Goal: Communication & Community: Answer question/provide support

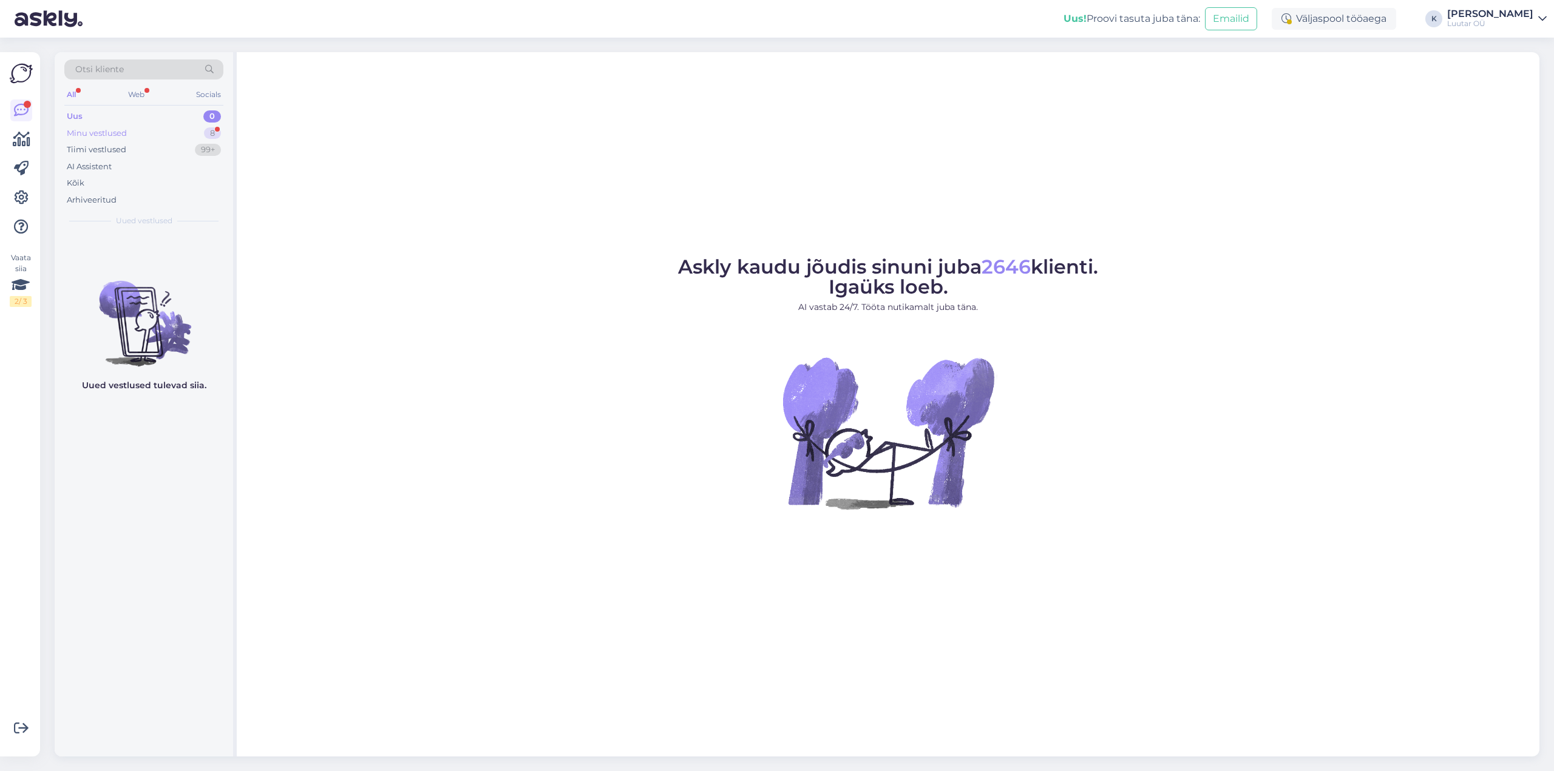
drag, startPoint x: 120, startPoint y: 134, endPoint x: 133, endPoint y: 150, distance: 21.1
click at [120, 134] on div "Minu vestlused" at bounding box center [97, 133] width 60 height 12
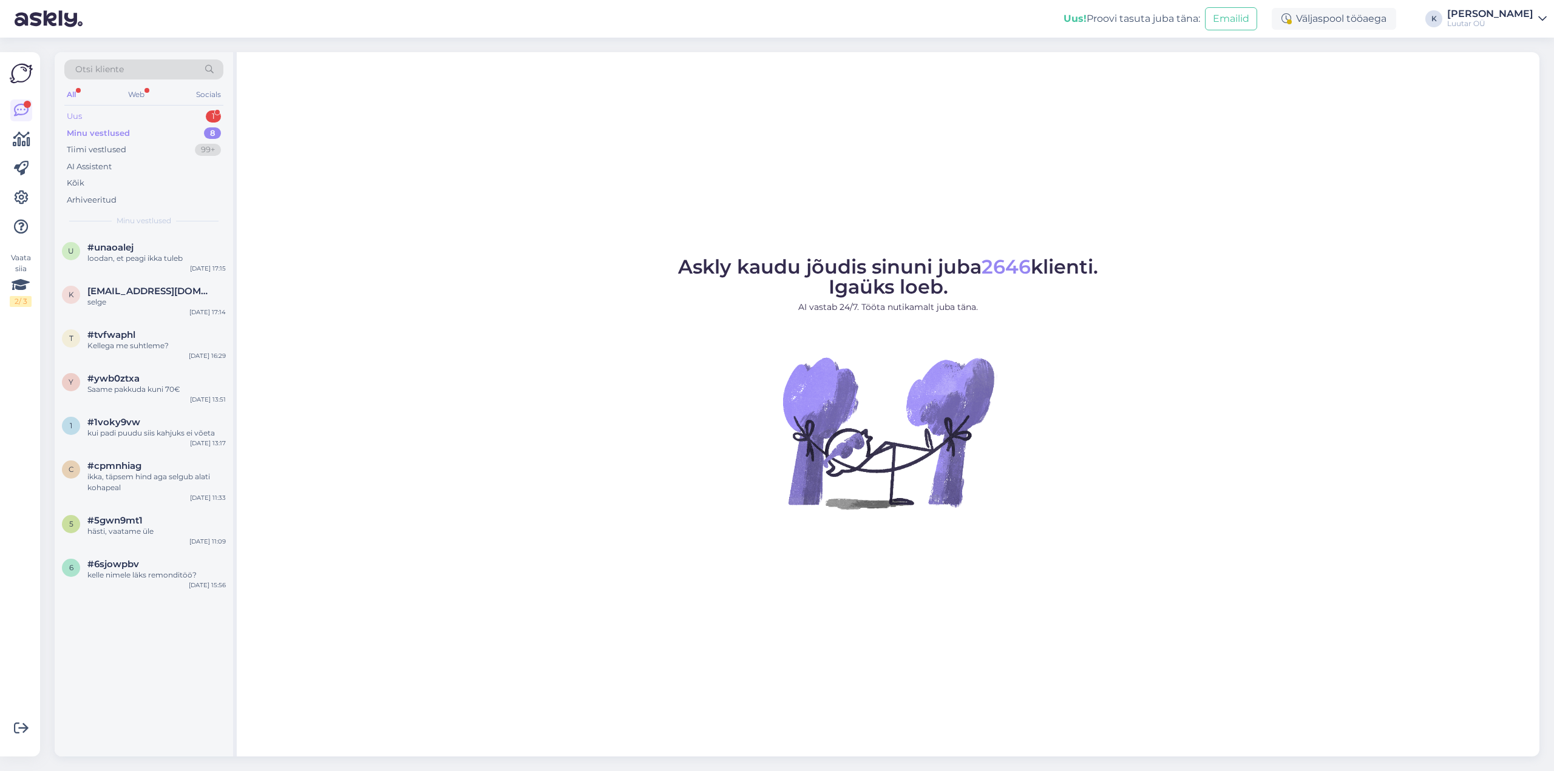
click at [79, 112] on div "Uus" at bounding box center [74, 116] width 15 height 12
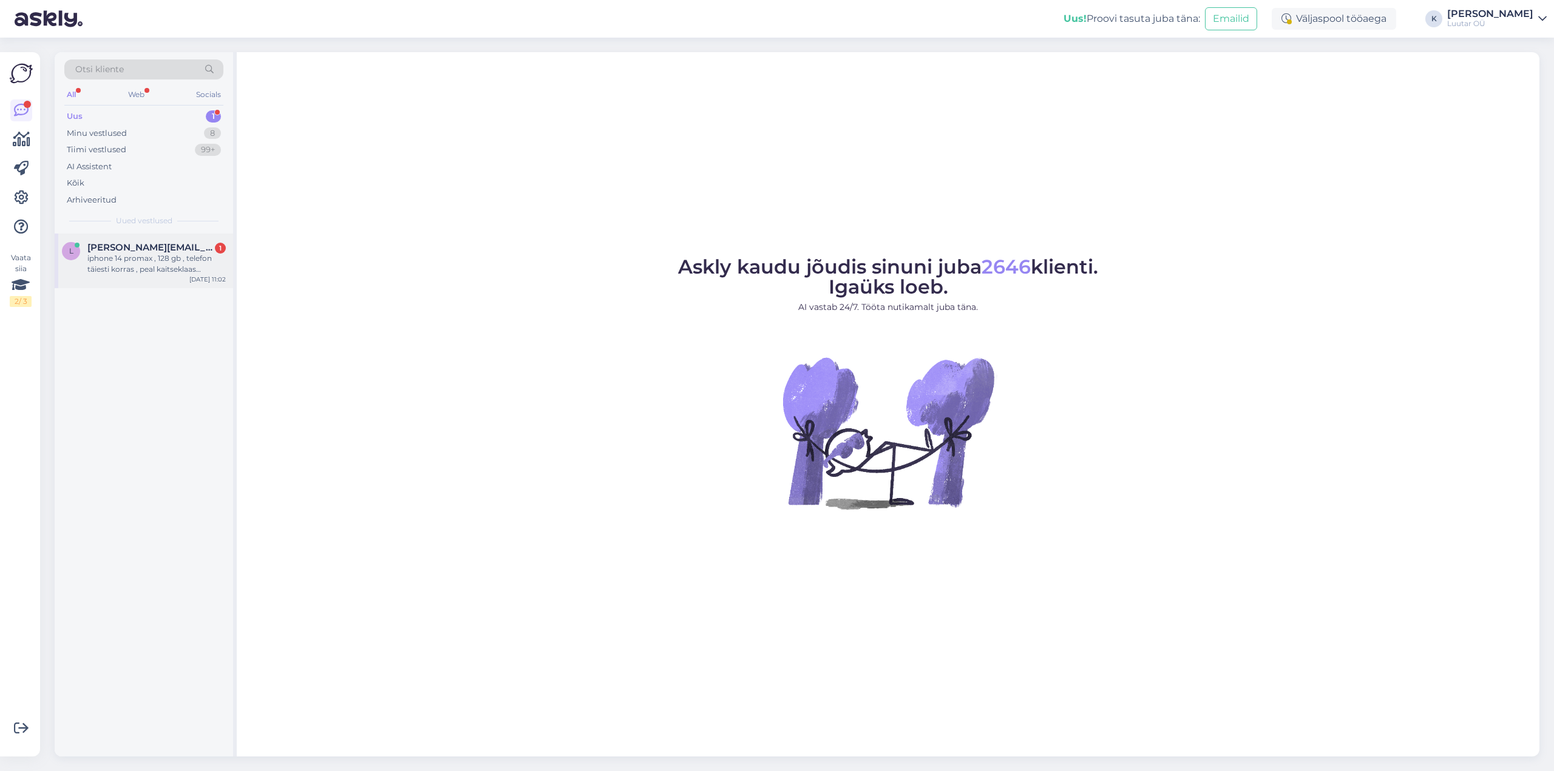
click at [132, 254] on div "iphone 14 promax , 128 gb , telefon täiesti korras , peal kaitseklaas [PERSON_N…" at bounding box center [156, 264] width 138 height 22
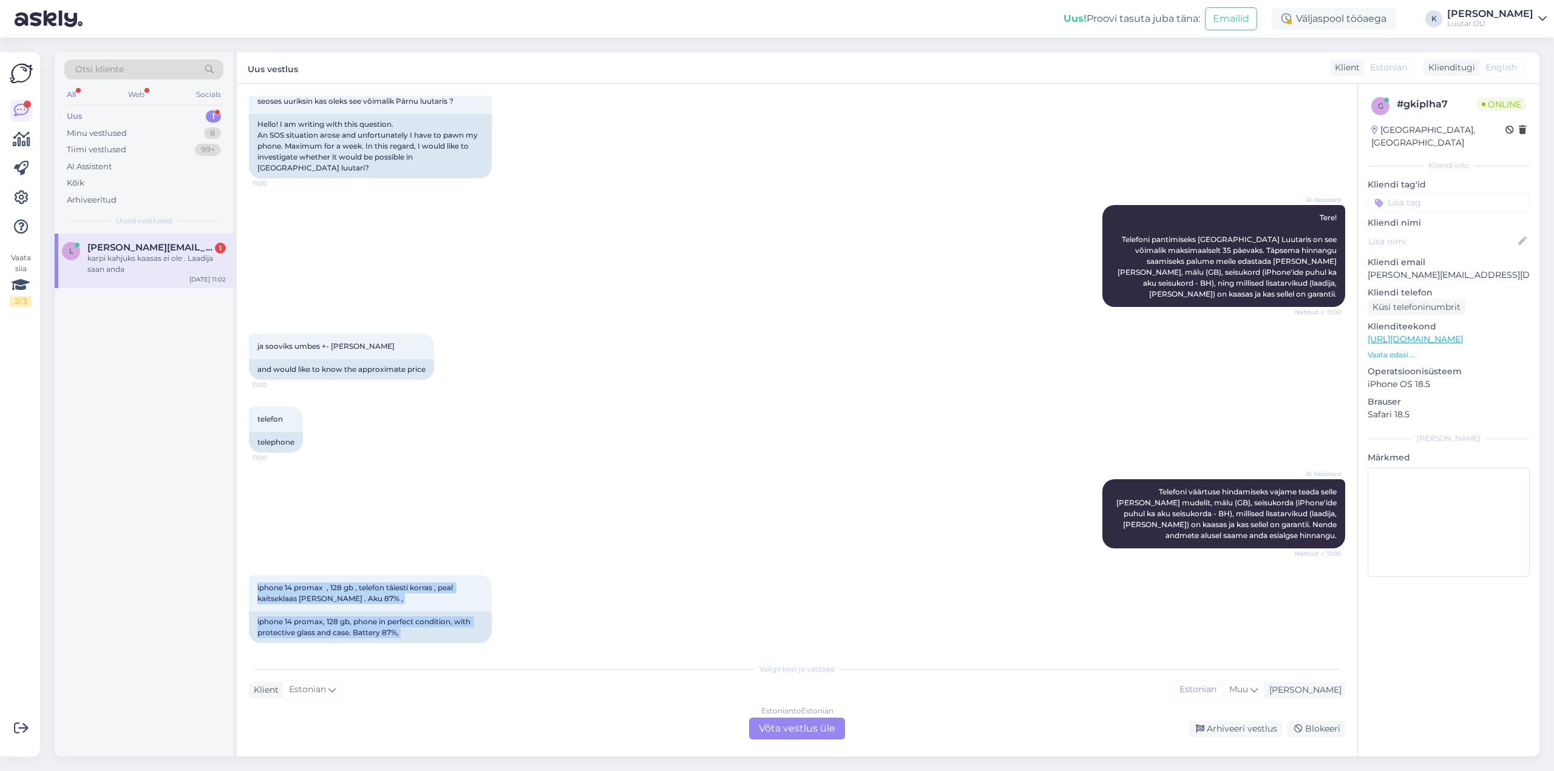
scroll to position [188, 0]
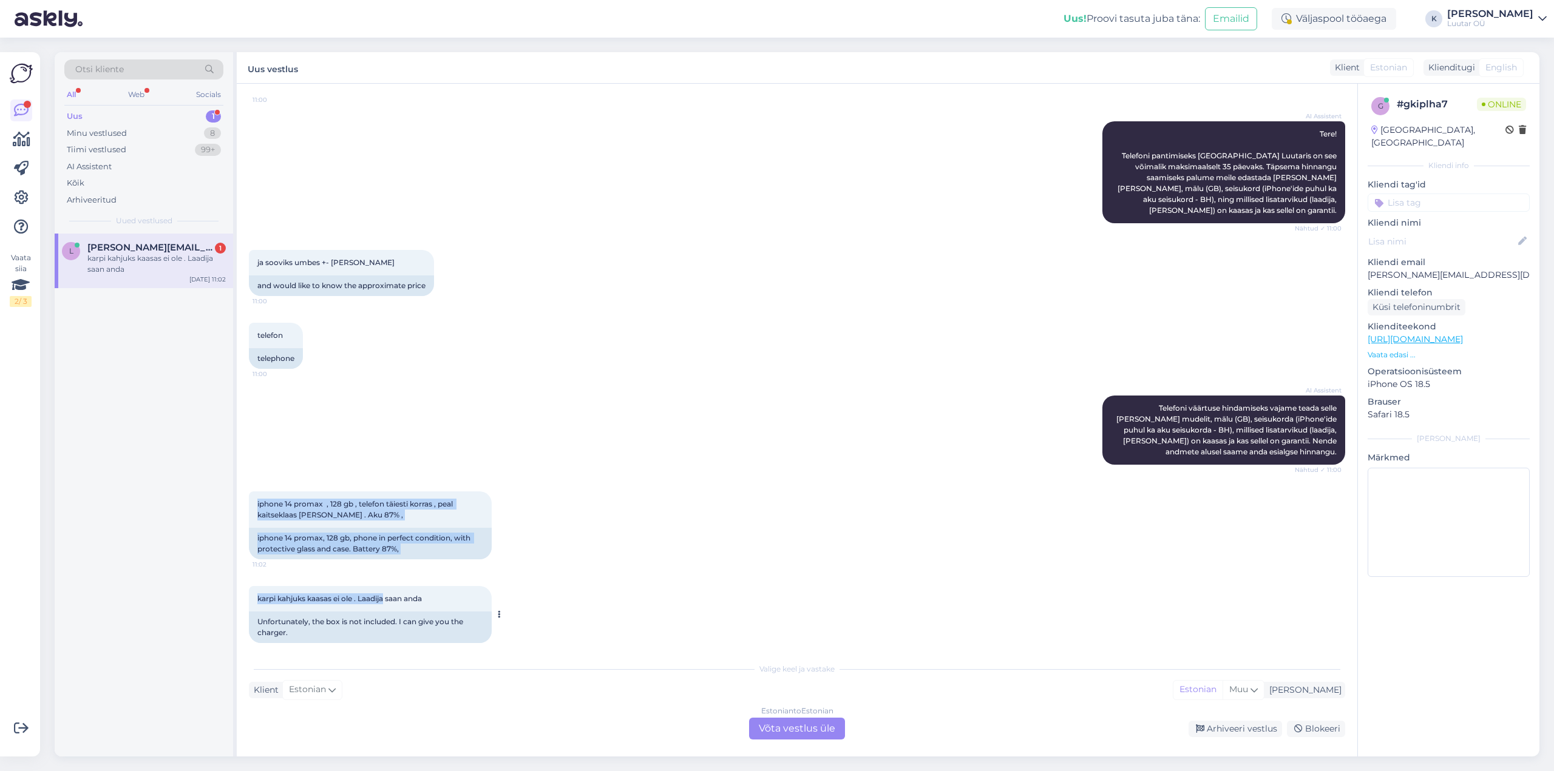
drag, startPoint x: 257, startPoint y: 575, endPoint x: 387, endPoint y: 599, distance: 132.1
click at [387, 599] on div "Vestlus algas [DATE] Tere ! Kirjutan sellise küsimusega . SOS olukord [PERSON_N…" at bounding box center [802, 371] width 1107 height 550
click at [387, 599] on div "karpi kahjuks kaasas ei ole . Laadija saan anda 11:02" at bounding box center [370, 598] width 243 height 25
drag, startPoint x: 255, startPoint y: 491, endPoint x: 385, endPoint y: 503, distance: 131.0
click at [385, 503] on div "iphone 14 promax , 128 gb , telefon täiesti korras , peal kaitseklaas [PERSON_N…" at bounding box center [370, 510] width 243 height 36
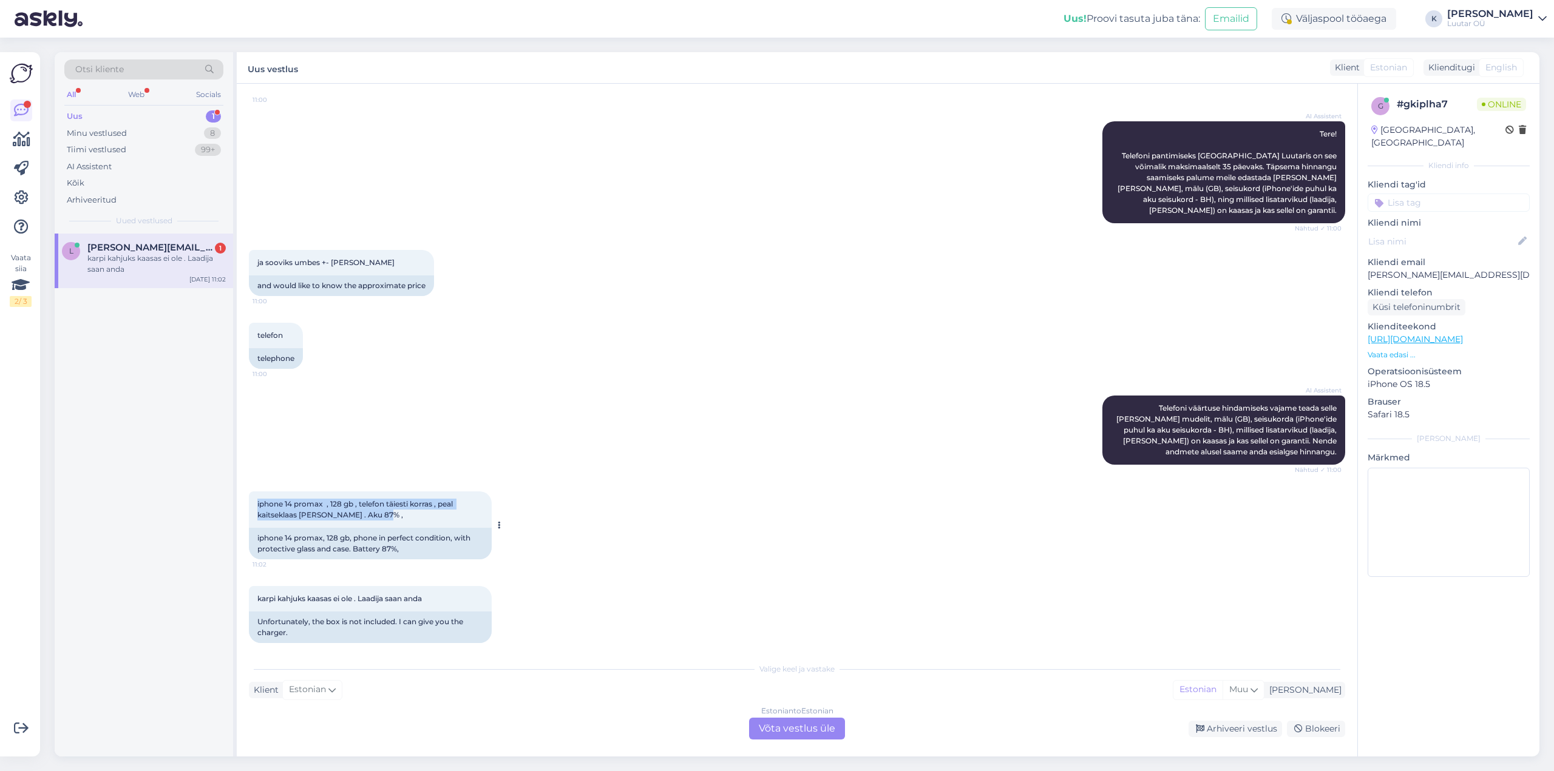
copy span "iphone 14 promax , 128 gb , telefon täiesti korras , peal kaitseklaas [PERSON_N…"
click at [804, 731] on div "Estonian to Estonian Võta vestlus üle" at bounding box center [797, 729] width 96 height 22
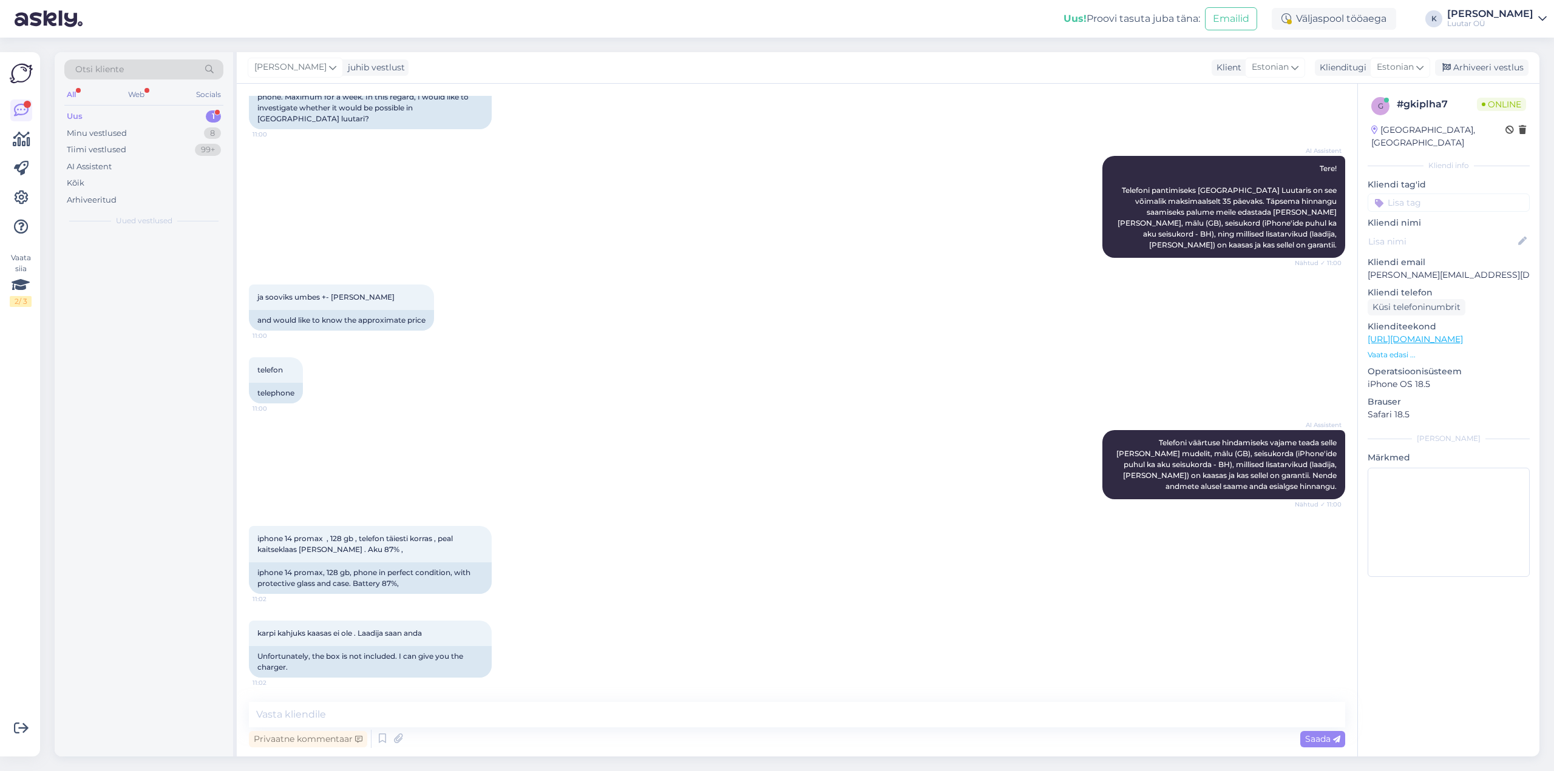
scroll to position [143, 0]
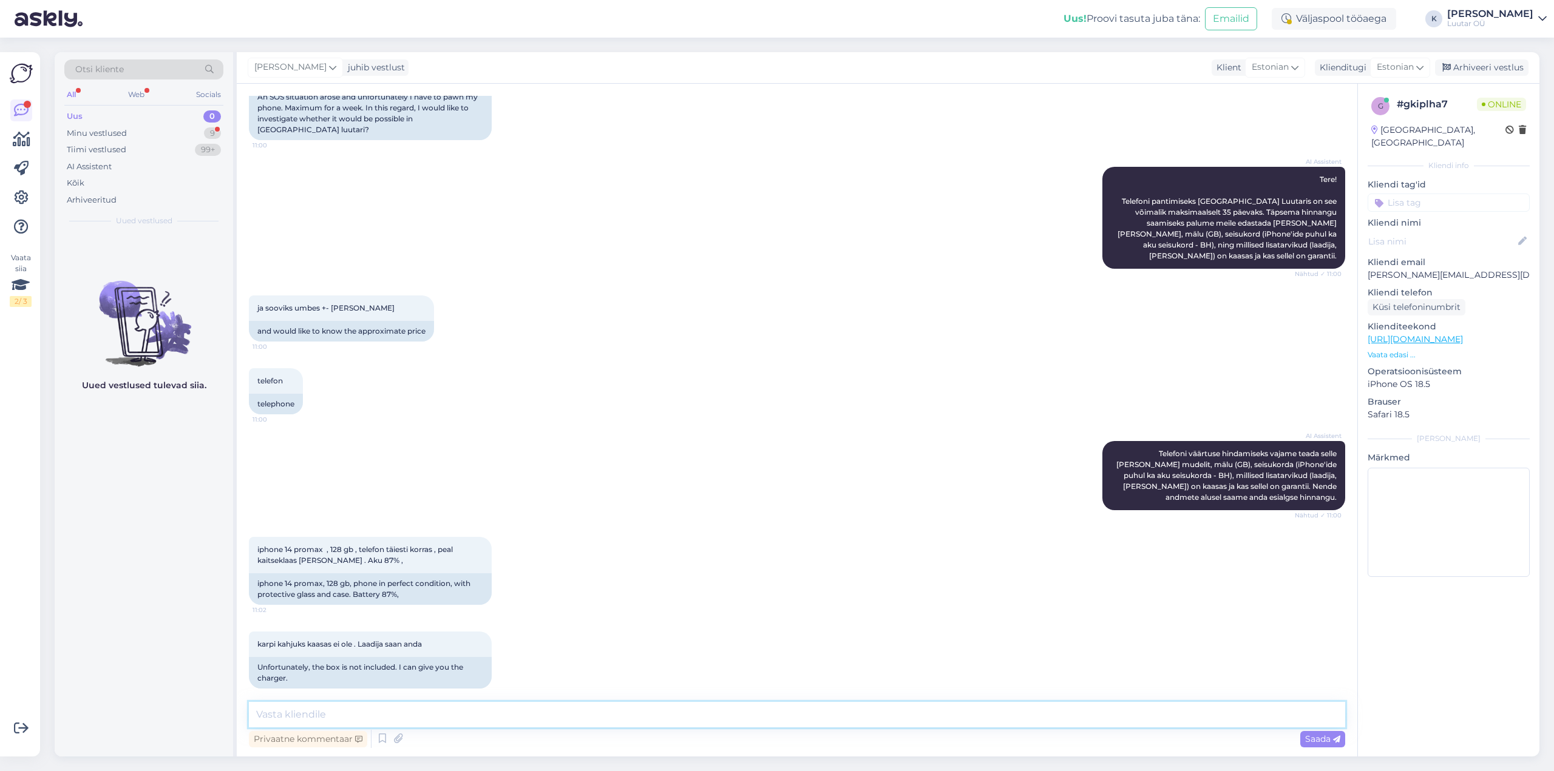
click at [739, 717] on textarea at bounding box center [797, 714] width 1096 height 25
type textarea "Tere!"
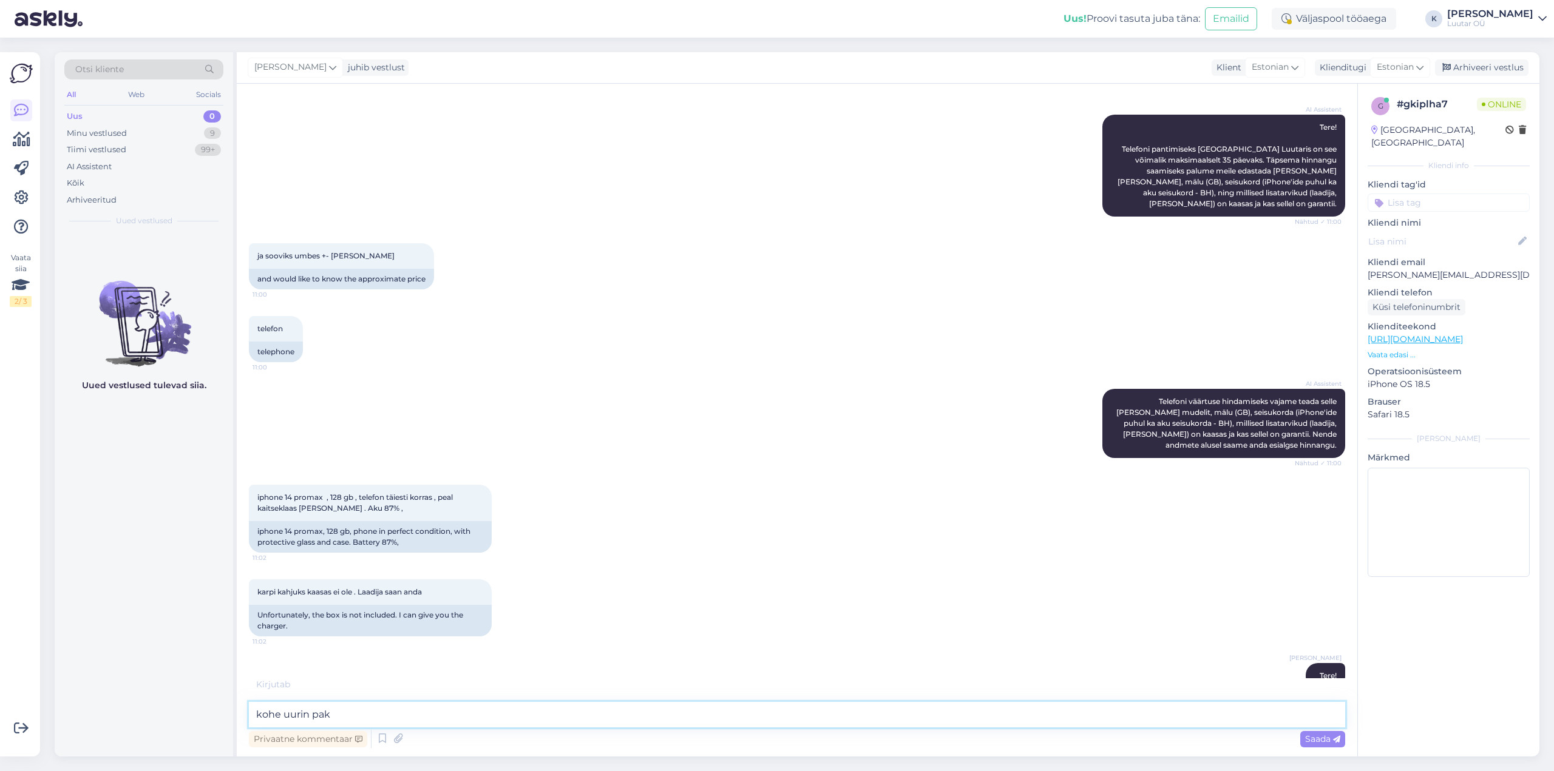
scroll to position [201, 0]
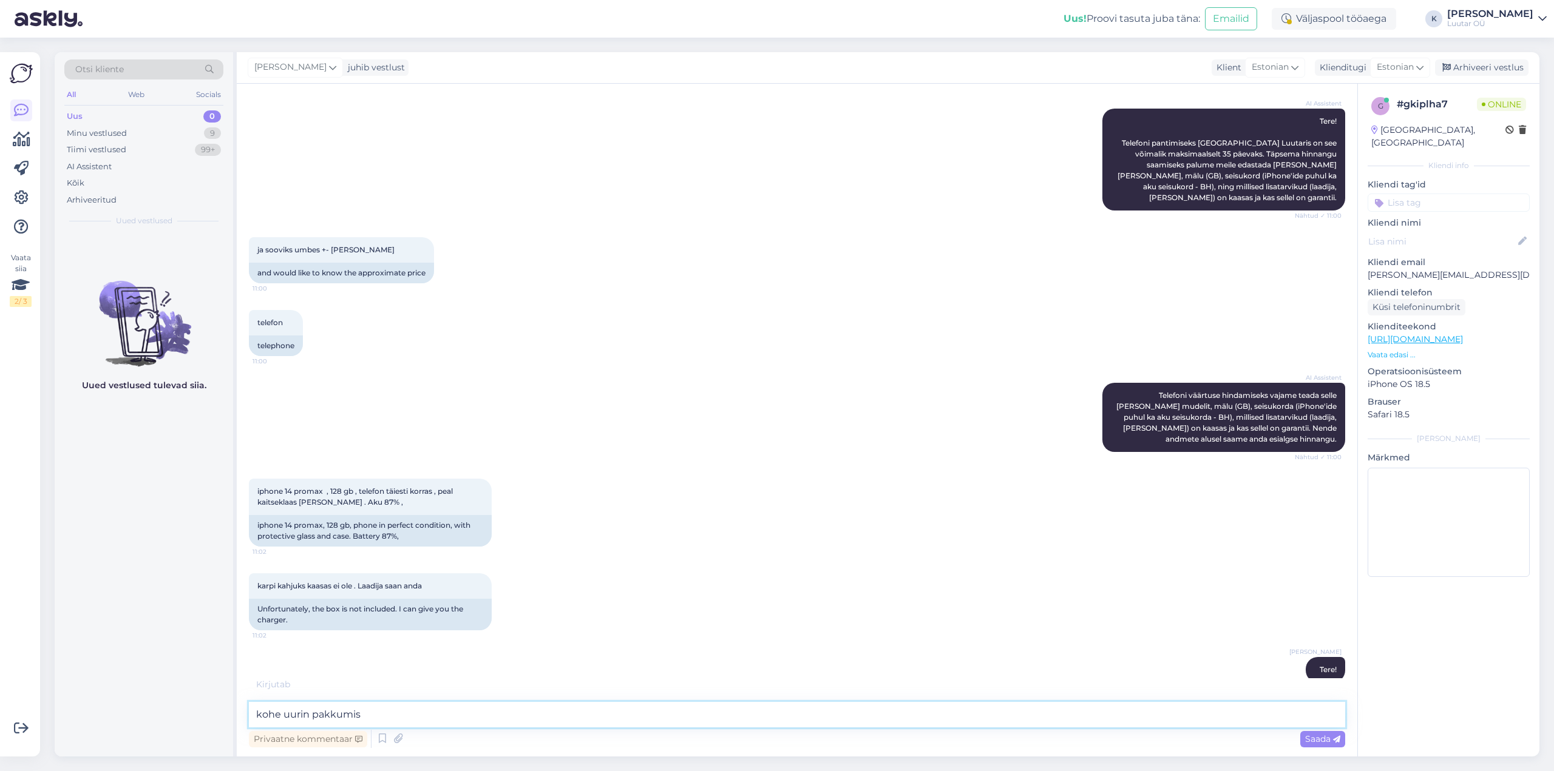
type textarea "kohe uurin pakkumist"
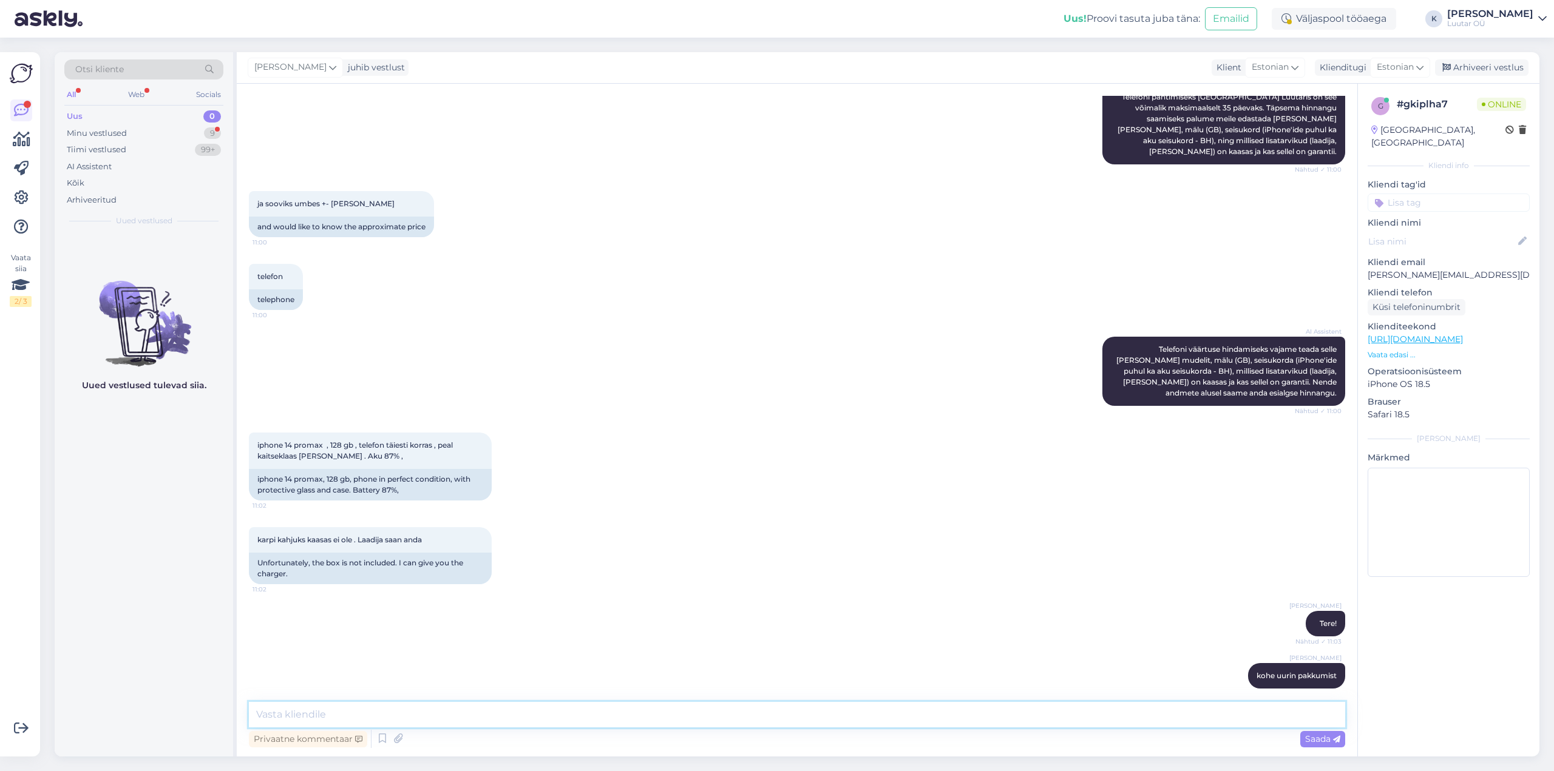
scroll to position [310, 0]
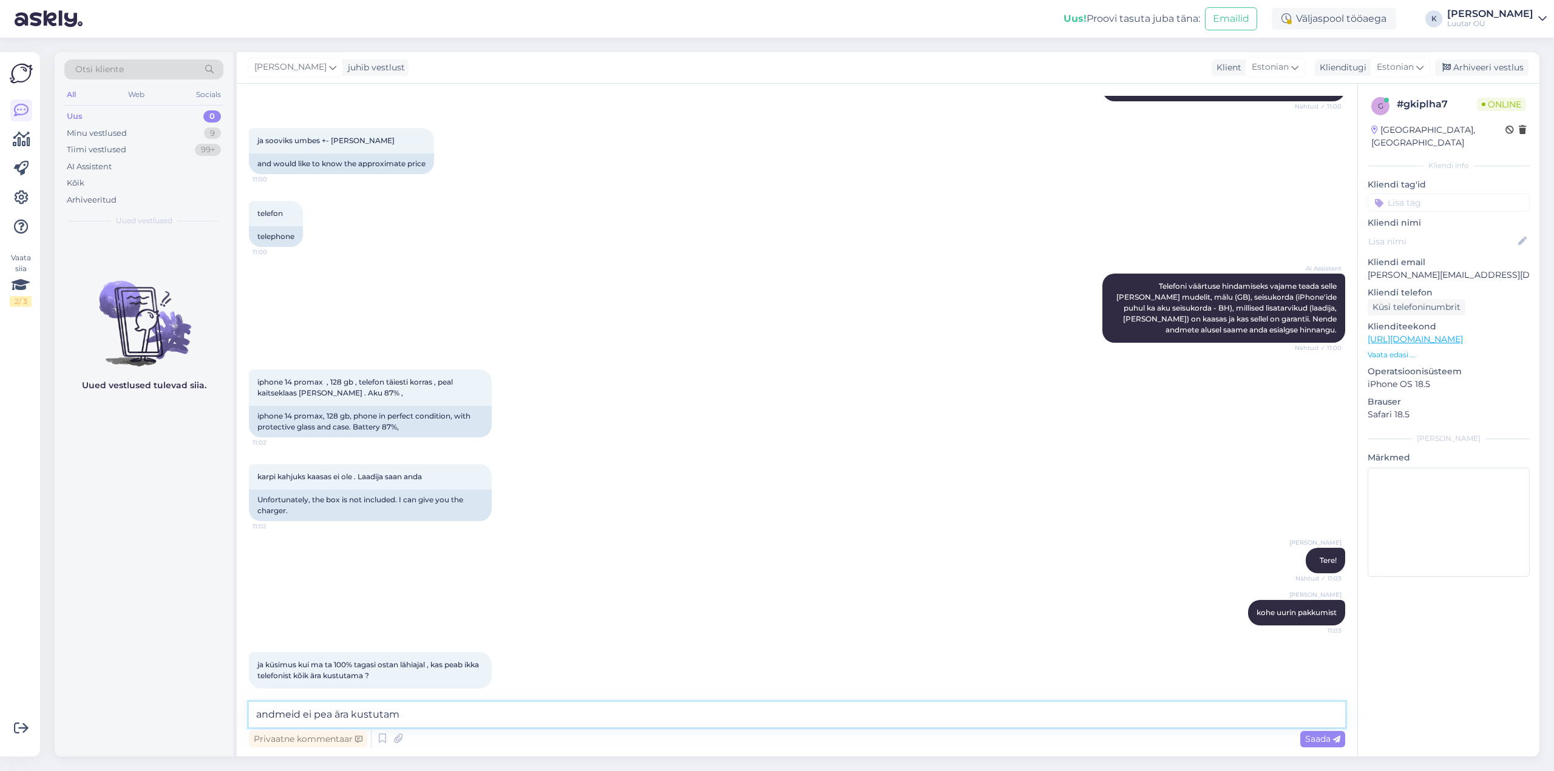
type textarea "andmeid ei pea ära kustutama"
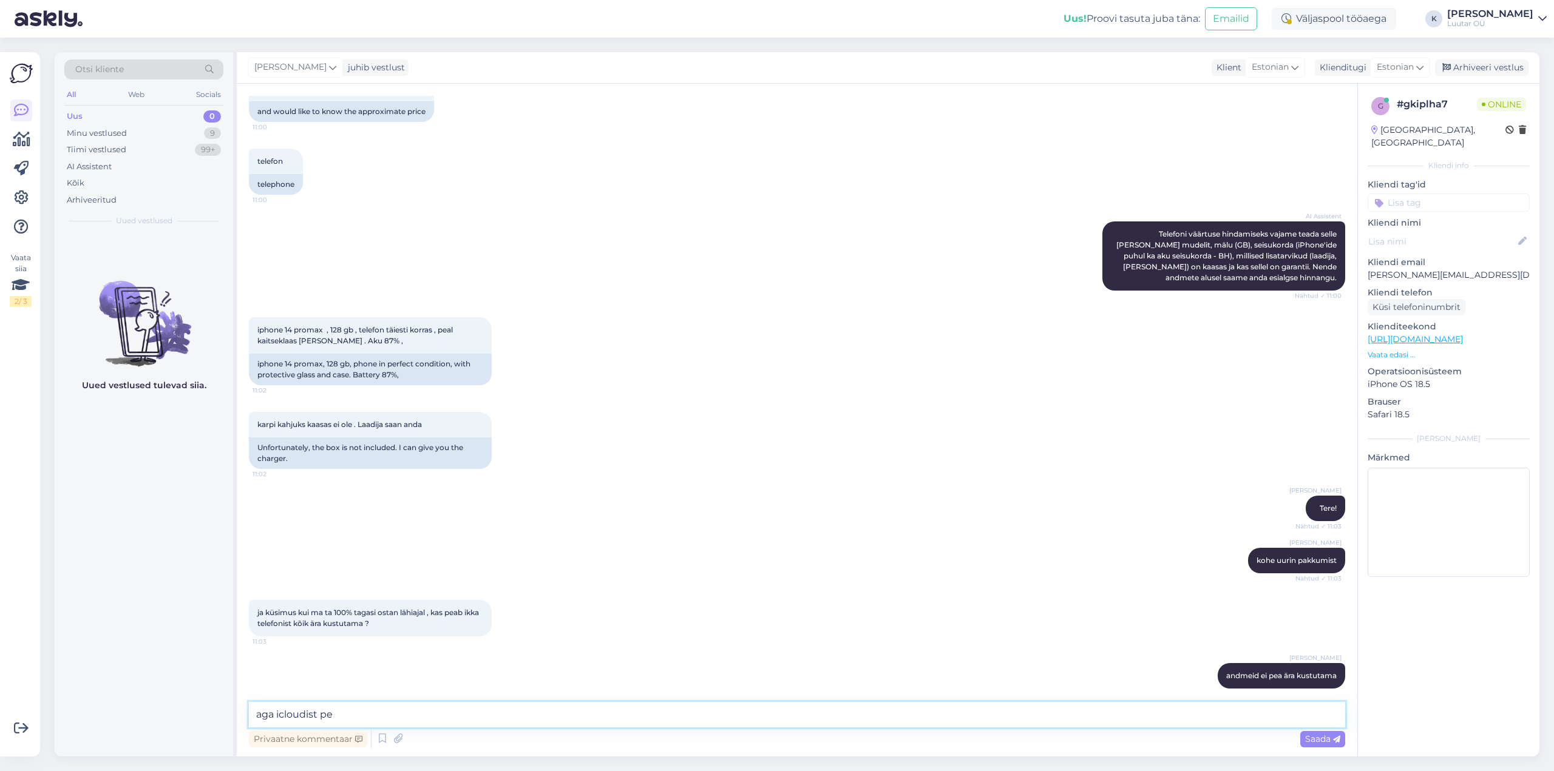
scroll to position [415, 0]
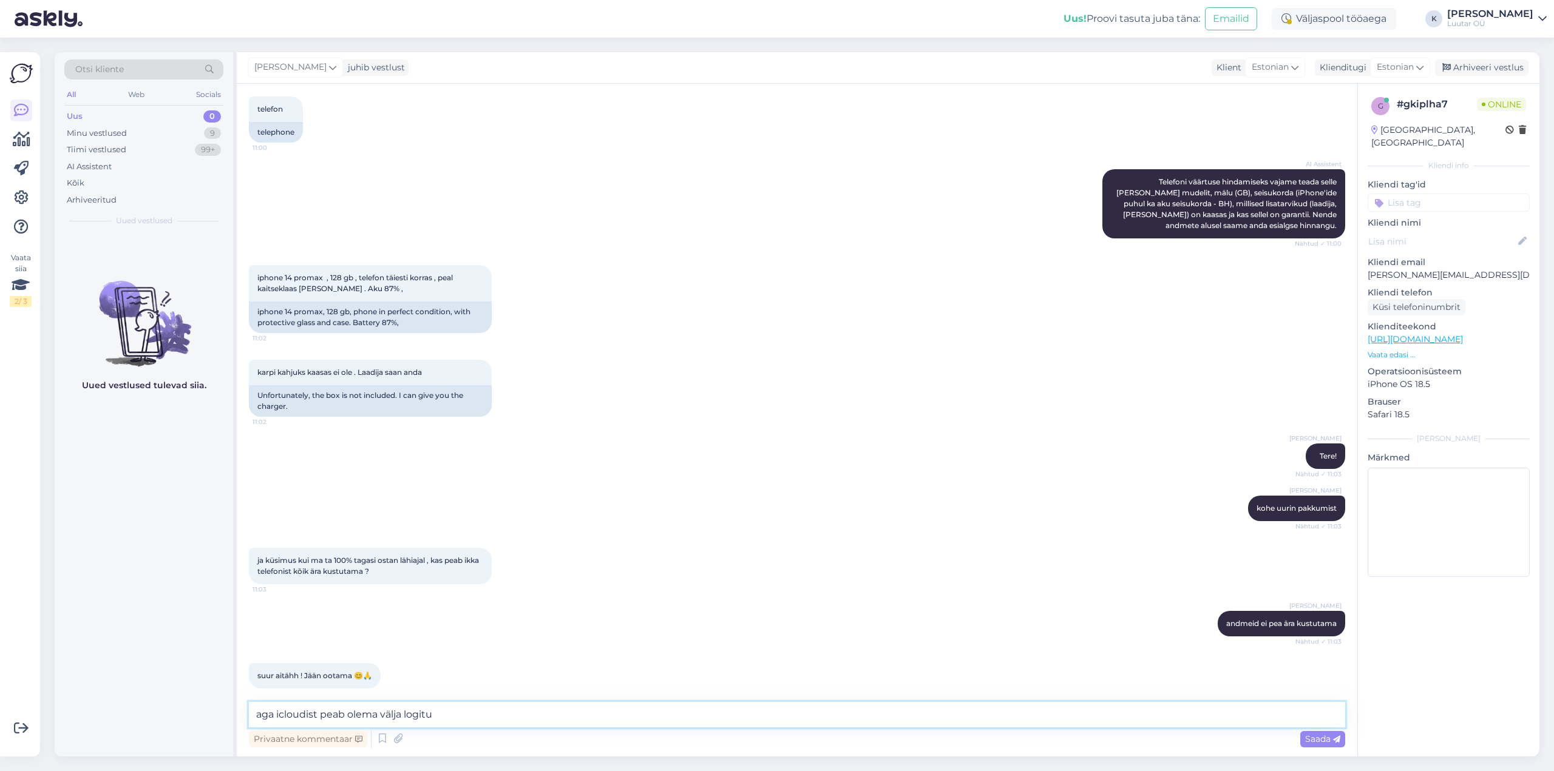
type textarea "aga icloudist peab olema välja logitud"
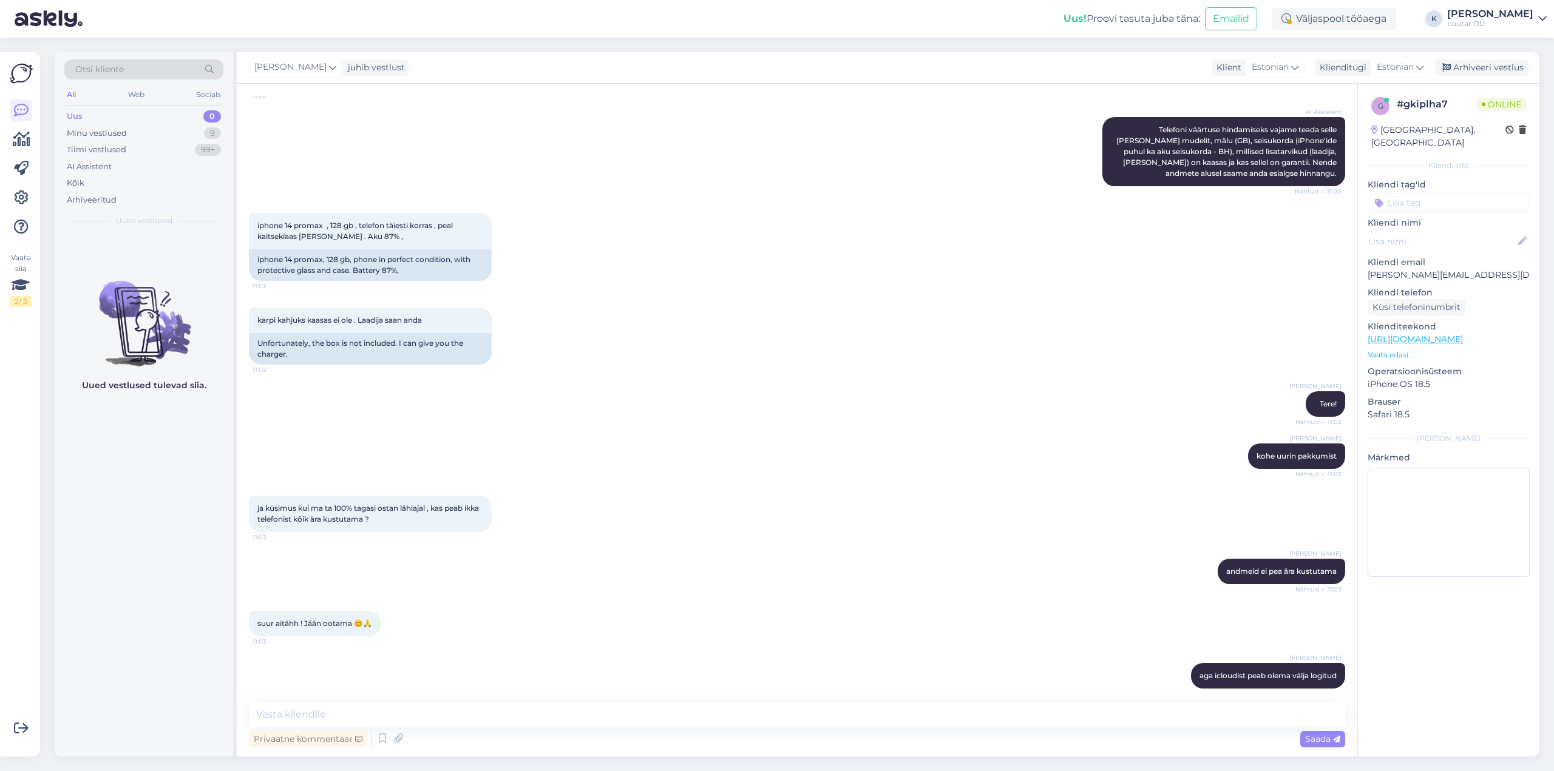
scroll to position [519, 0]
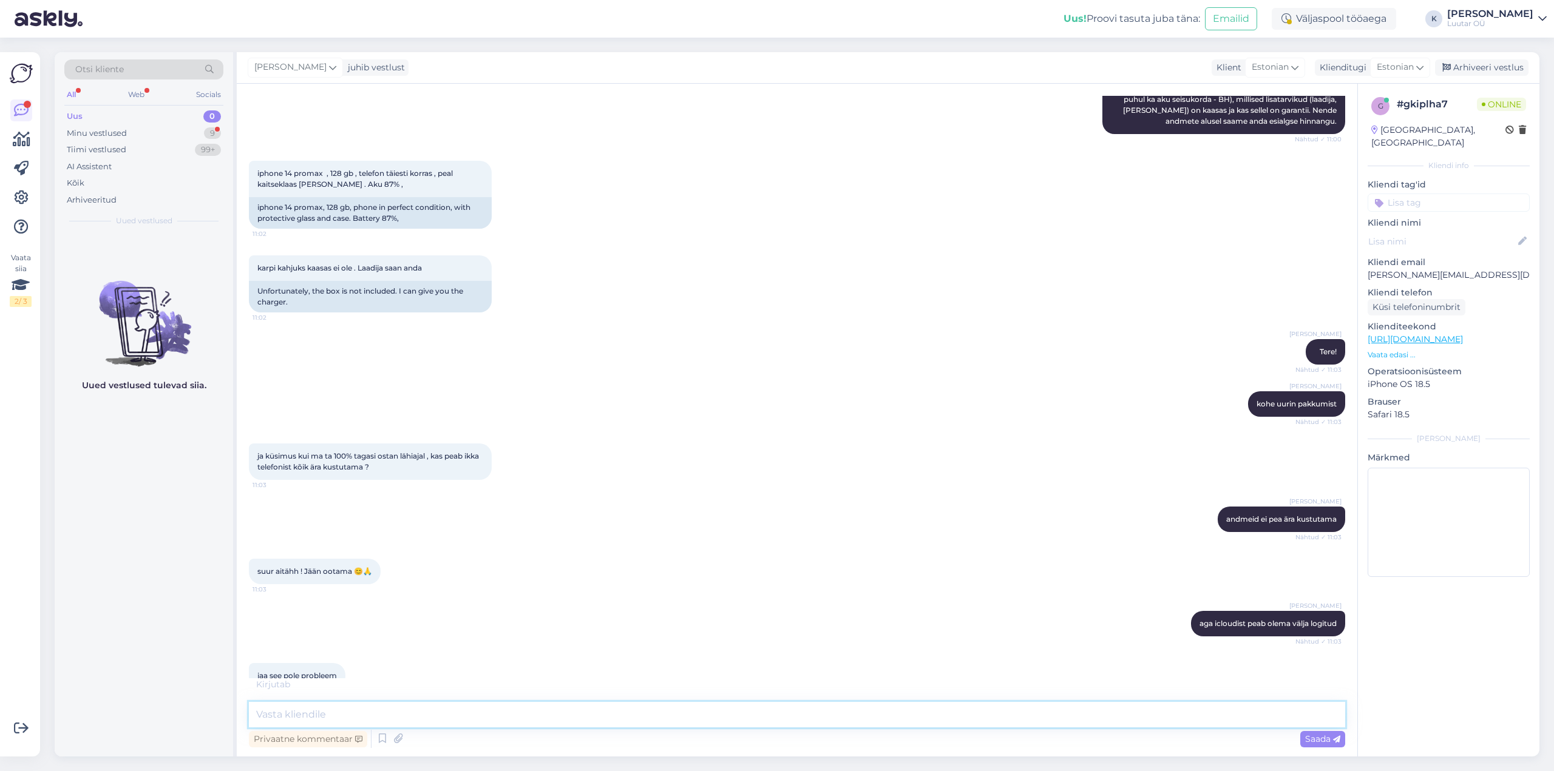
click at [441, 708] on textarea at bounding box center [797, 714] width 1096 height 25
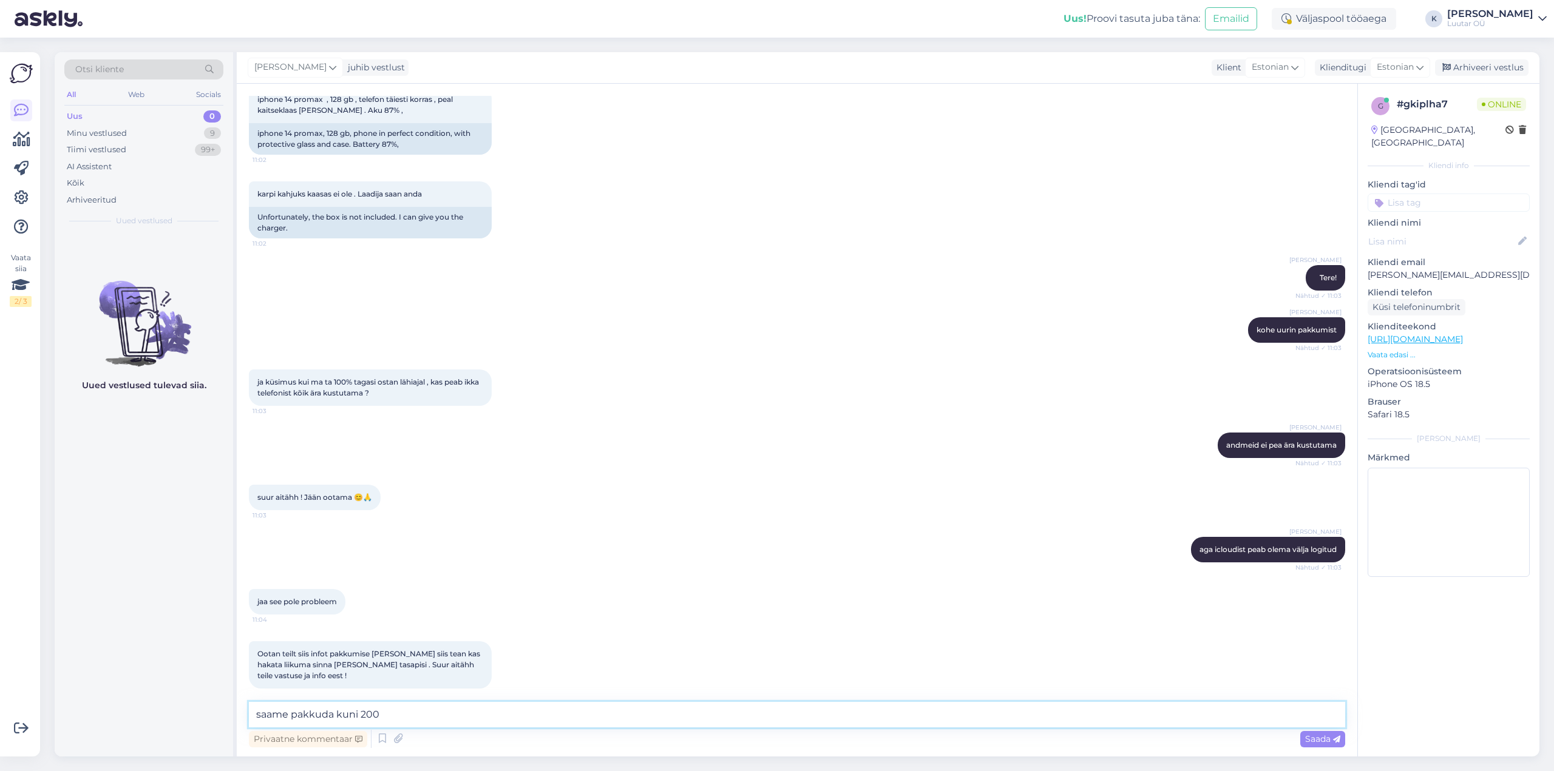
type textarea "saame pakkuda kuni 200€"
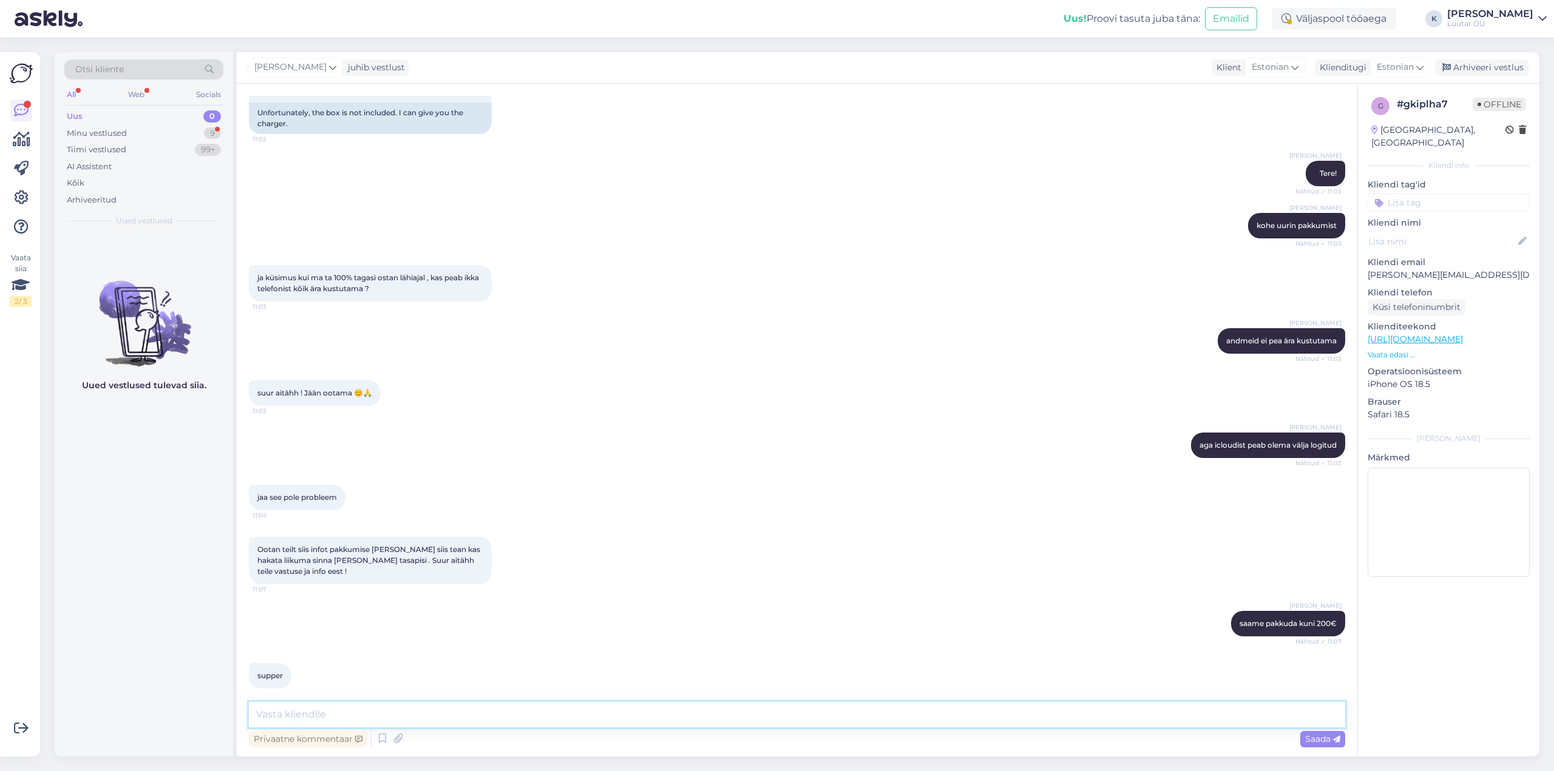
scroll to position [761, 0]
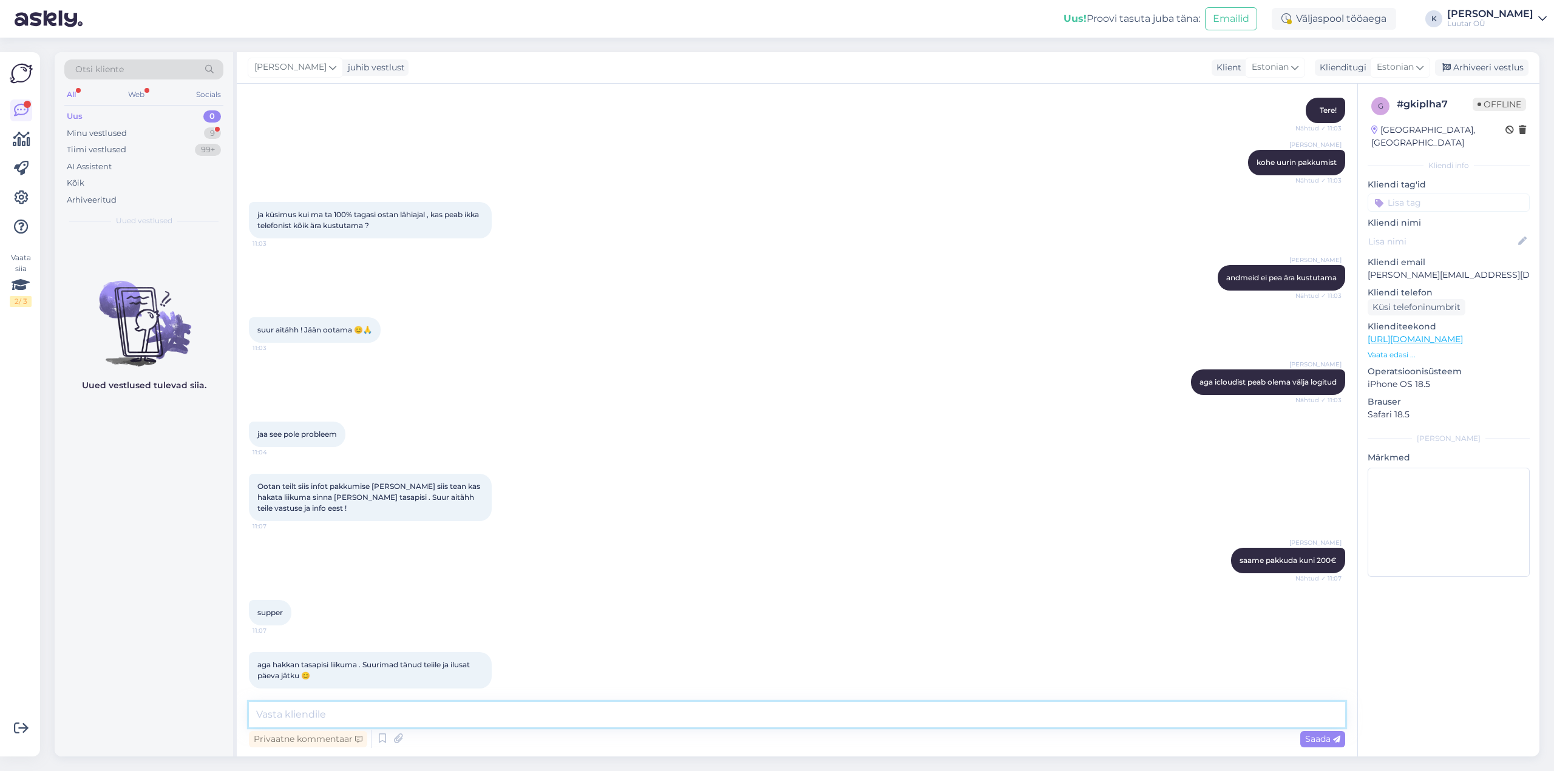
click at [447, 715] on textarea at bounding box center [797, 714] width 1096 height 25
type textarea "Palun ja Teile ka!"
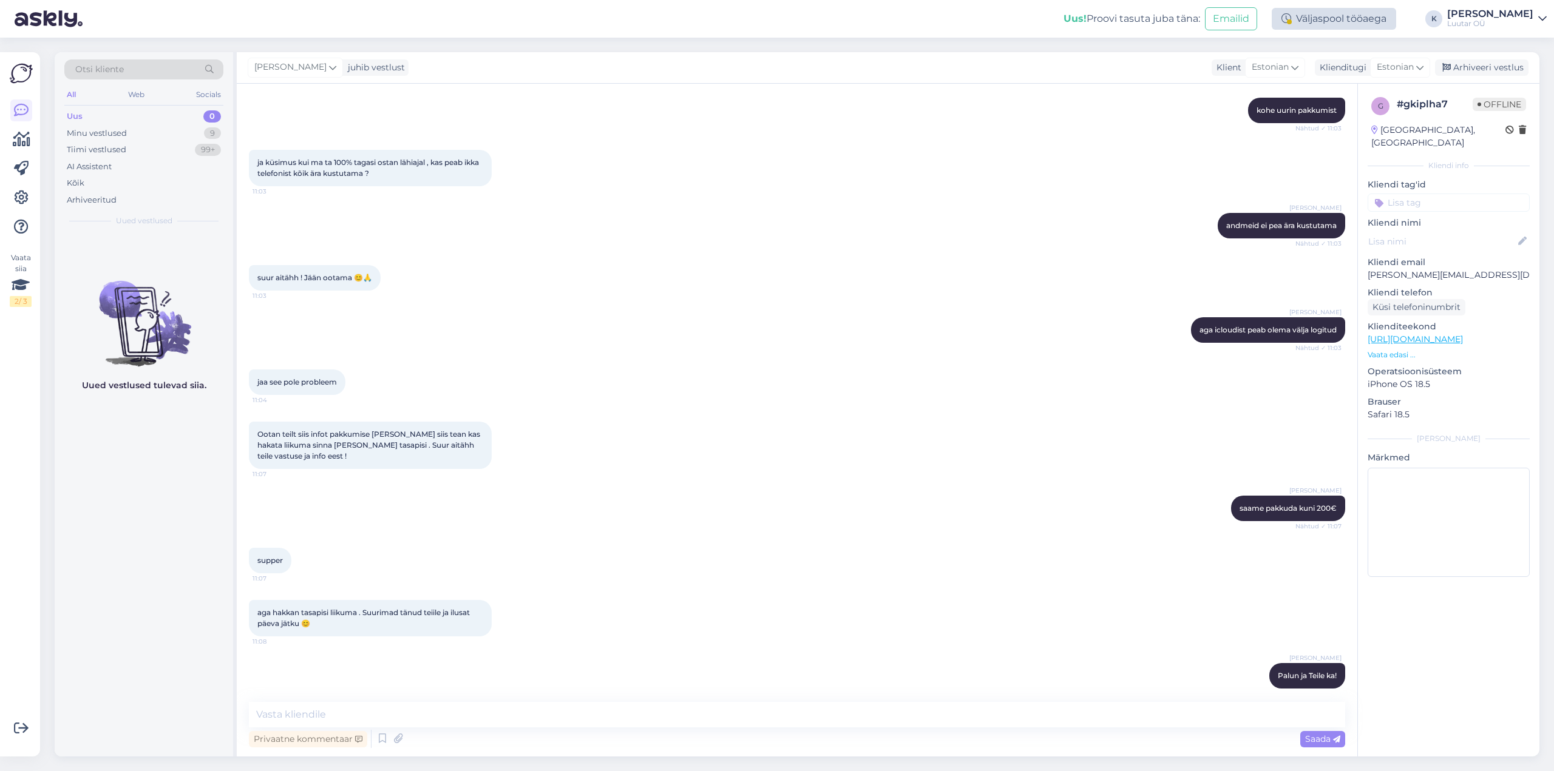
click at [1386, 18] on div "Väljaspool tööaega" at bounding box center [1334, 19] width 124 height 22
click at [1360, 48] on h6 "Võta paus, Askly hoiab kliente [PERSON_NAME]" at bounding box center [1323, 53] width 126 height 21
click at [1396, 40] on div "Võta paus, Askly hoiab kliente [PERSON_NAME] 15 minutit 30 minutit 1 tund 1.5 t…" at bounding box center [1323, 93] width 146 height 124
click at [1348, 20] on div "Väljaspool tööaega" at bounding box center [1334, 19] width 124 height 22
click at [1349, 15] on div "Väljaspool tööaega" at bounding box center [1334, 19] width 124 height 22
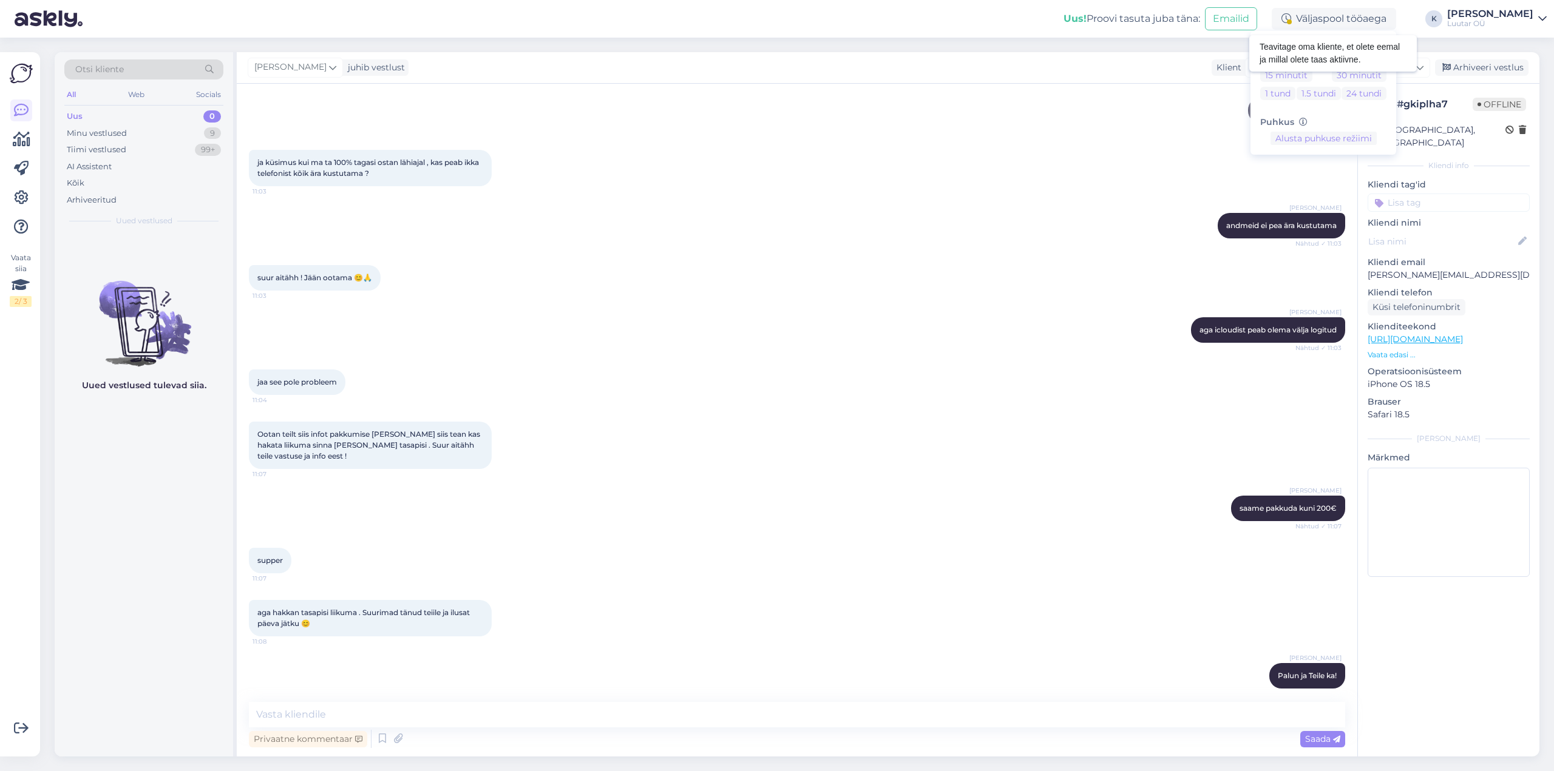
click at [1386, 46] on icon at bounding box center [1382, 48] width 8 height 8
click at [1455, 19] on div "Uus! Proovi tasuta [PERSON_NAME]: Emailid Väljaspool tööaega Võta paus, Askly h…" at bounding box center [777, 19] width 1554 height 38
click at [1396, 18] on div "Väljaspool tööaega" at bounding box center [1334, 19] width 124 height 22
click at [1396, 27] on div "Väljaspool tööaega" at bounding box center [1334, 19] width 124 height 22
click at [1396, 18] on div "Väljaspool tööaega" at bounding box center [1334, 19] width 124 height 22
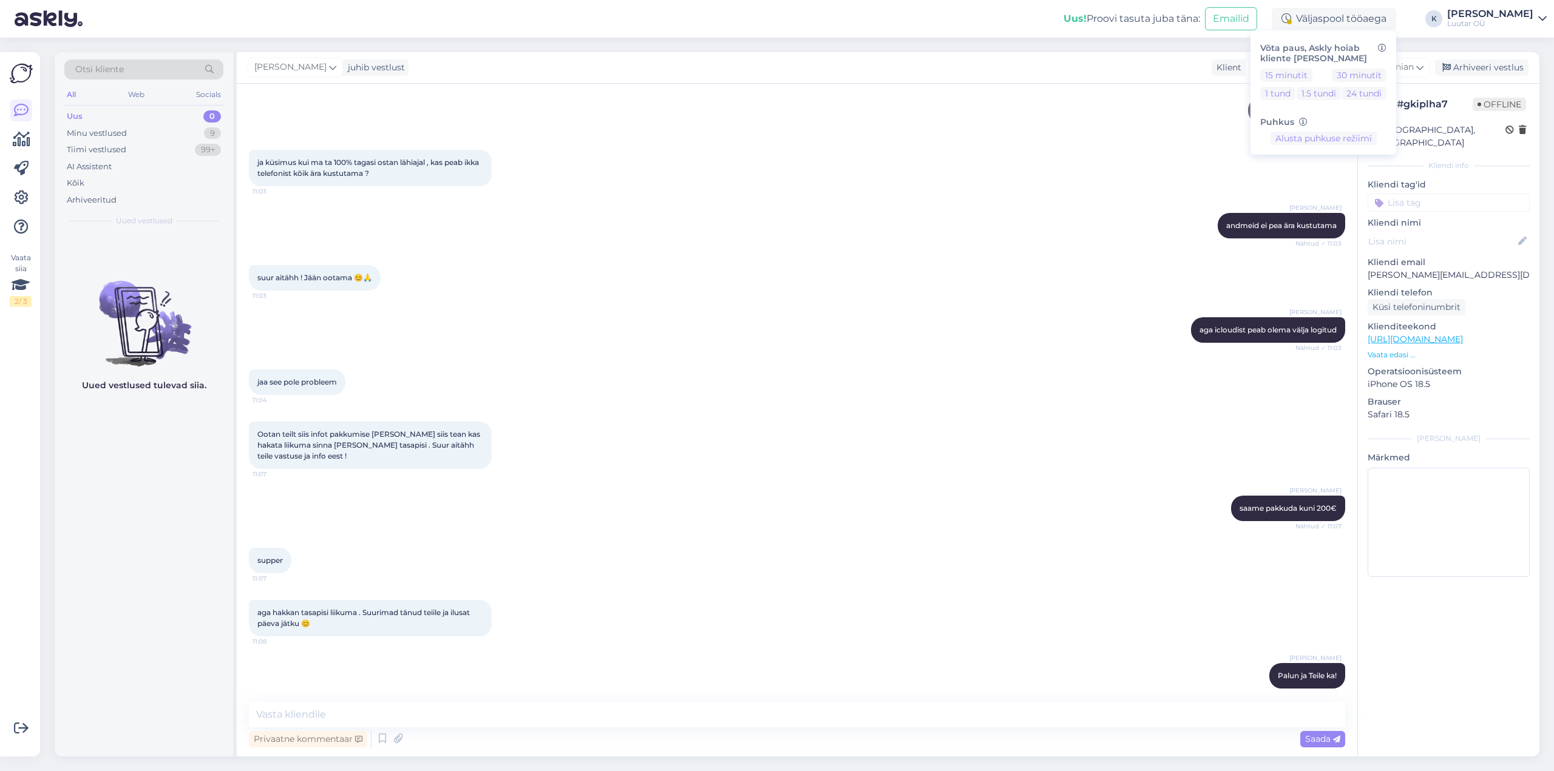
drag, startPoint x: 866, startPoint y: 249, endPoint x: 832, endPoint y: 137, distance: 117.9
click at [864, 240] on div "Vestlus algas [DATE] Tere ! Kirjutan sellise küsimusega . SOS olukord [PERSON_N…" at bounding box center [802, 393] width 1107 height 595
click at [79, 116] on div "Uus" at bounding box center [75, 116] width 16 height 12
